Goal: Navigation & Orientation: Find specific page/section

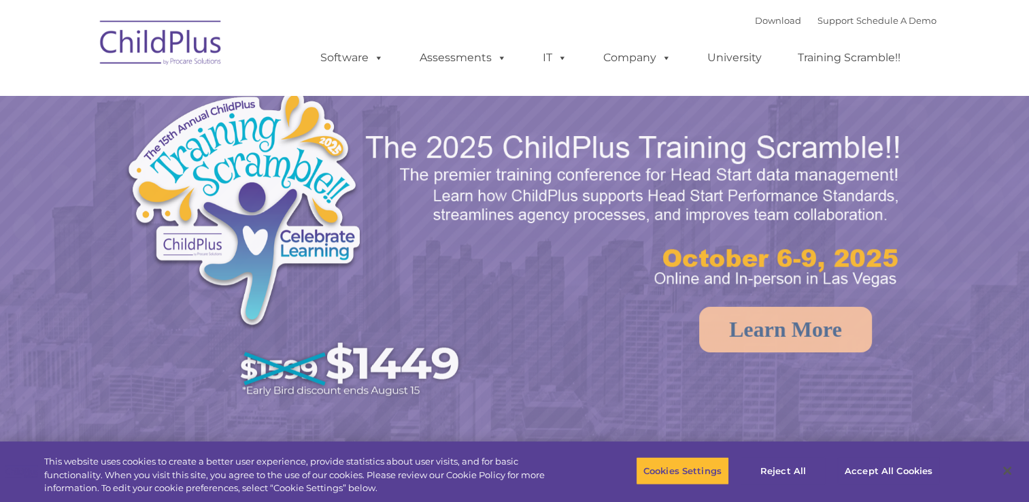
select select "MEDIUM"
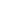
click at [0, 0] on html at bounding box center [0, 0] width 0 height 0
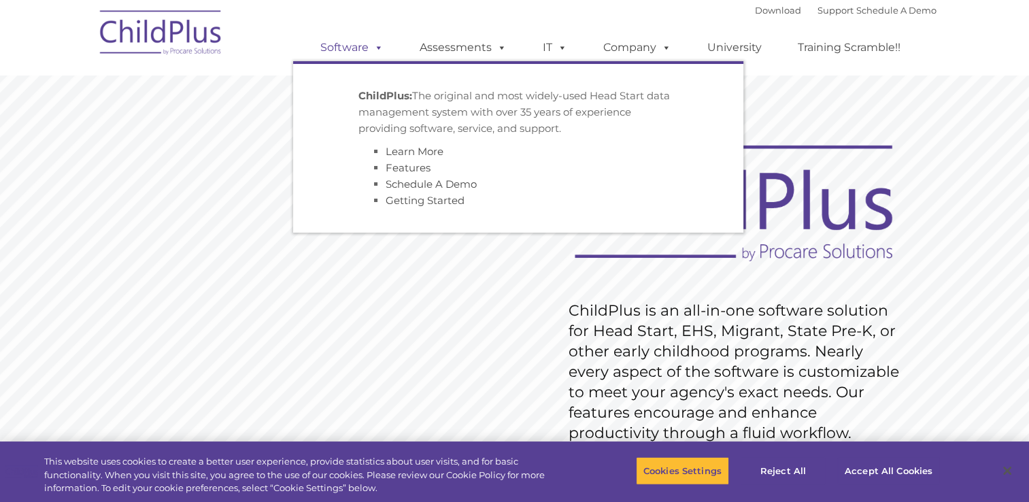
click at [349, 53] on link "Software" at bounding box center [352, 47] width 90 height 27
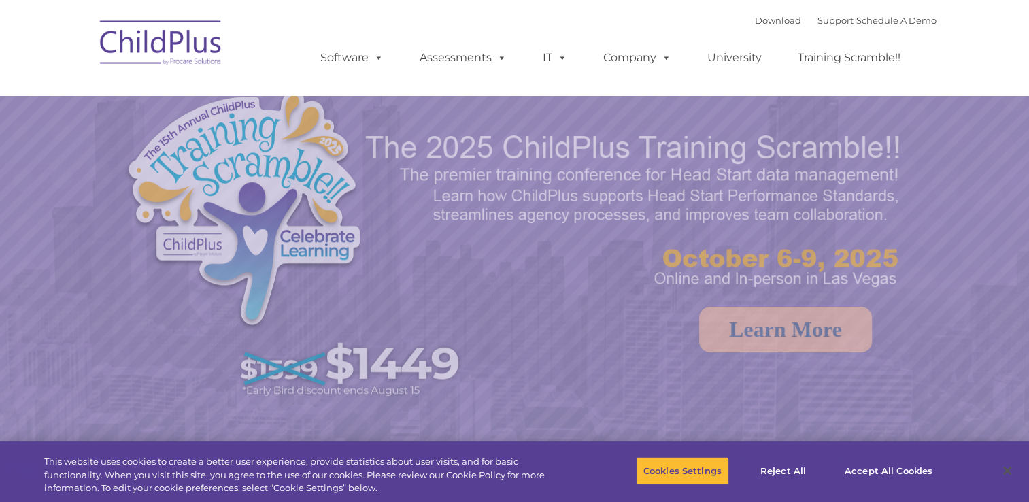
select select "MEDIUM"
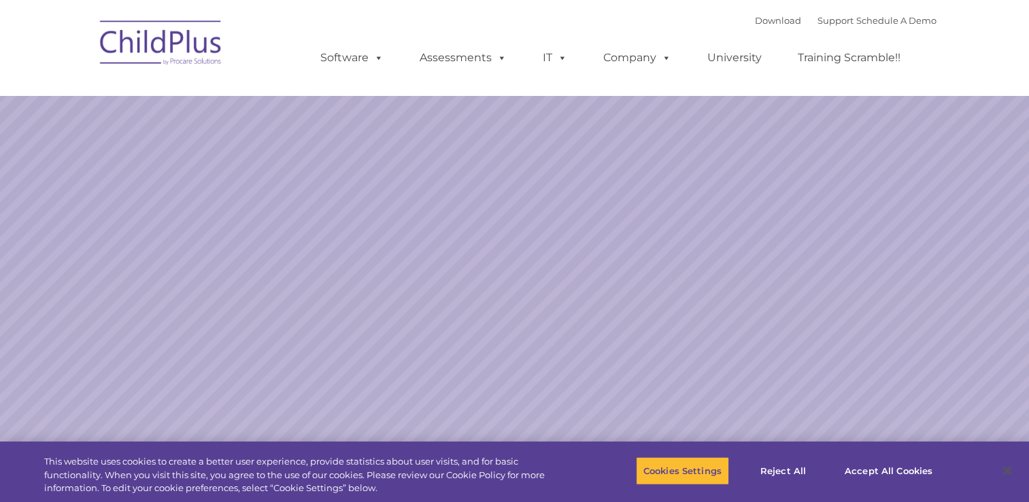
select select "MEDIUM"
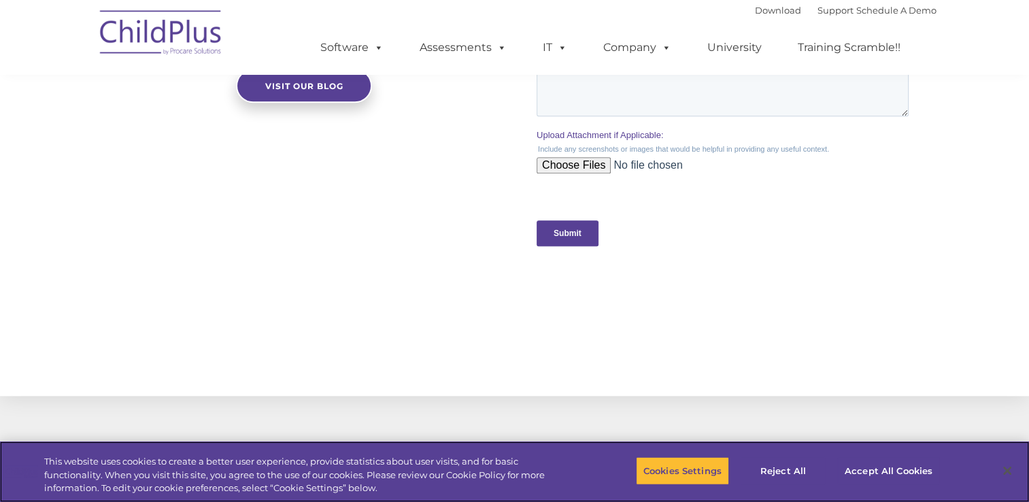
scroll to position [1500, 0]
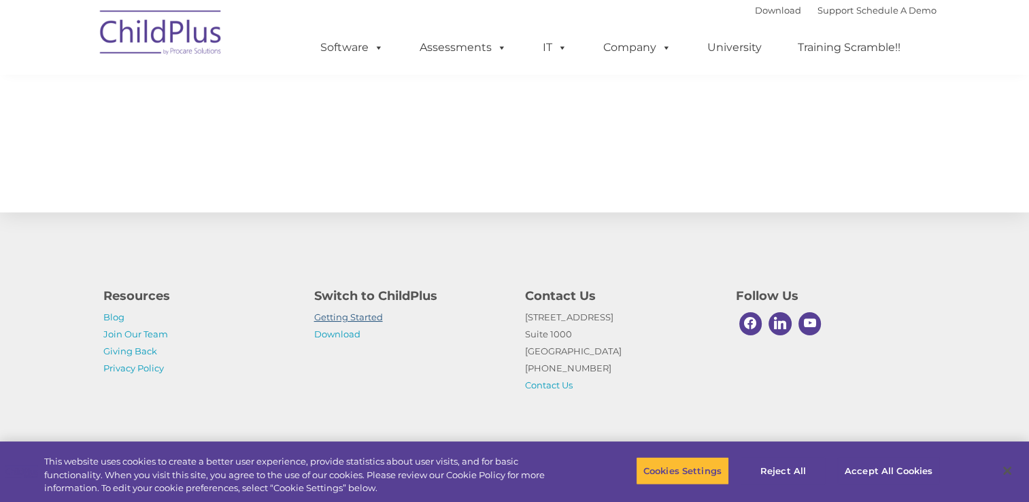
click at [337, 320] on link "Getting Started" at bounding box center [348, 316] width 69 height 11
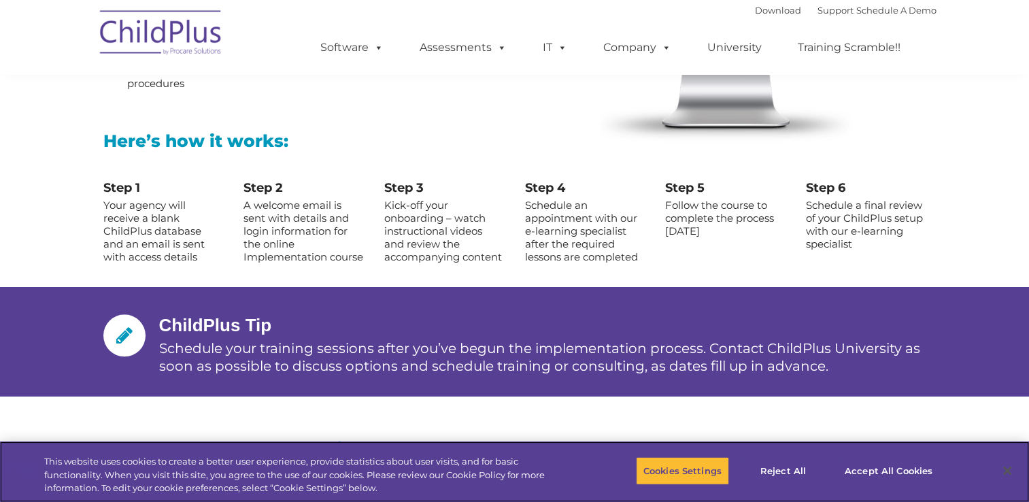
scroll to position [1488, 0]
